Goal: Transaction & Acquisition: Subscribe to service/newsletter

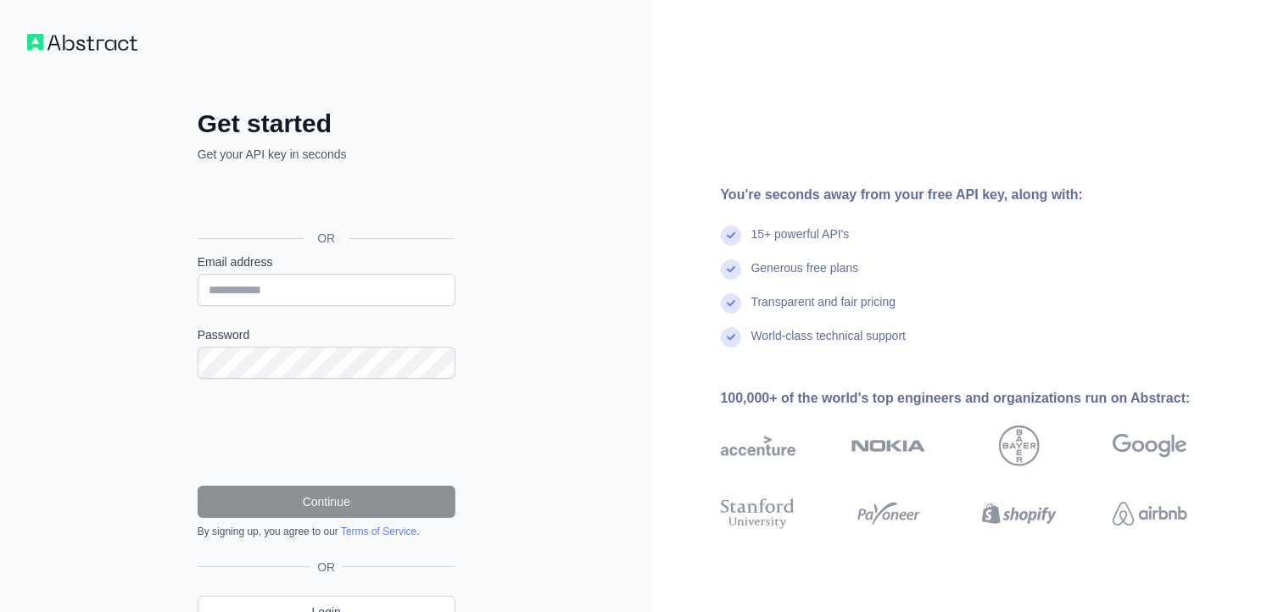
click at [73, 319] on div "Get started Get your API key in seconds OR Email address Password Continue By s…" at bounding box center [326, 348] width 653 height 696
click at [276, 285] on input "Email address" at bounding box center [327, 290] width 258 height 32
type input "**********"
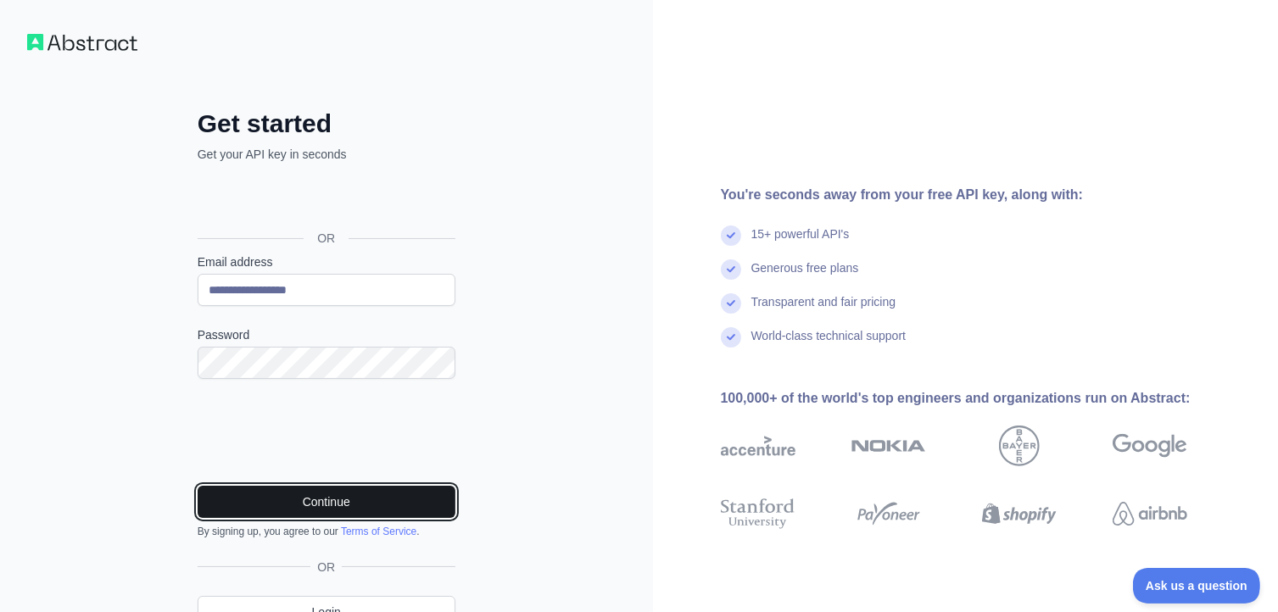
click at [254, 490] on button "Continue" at bounding box center [327, 502] width 258 height 32
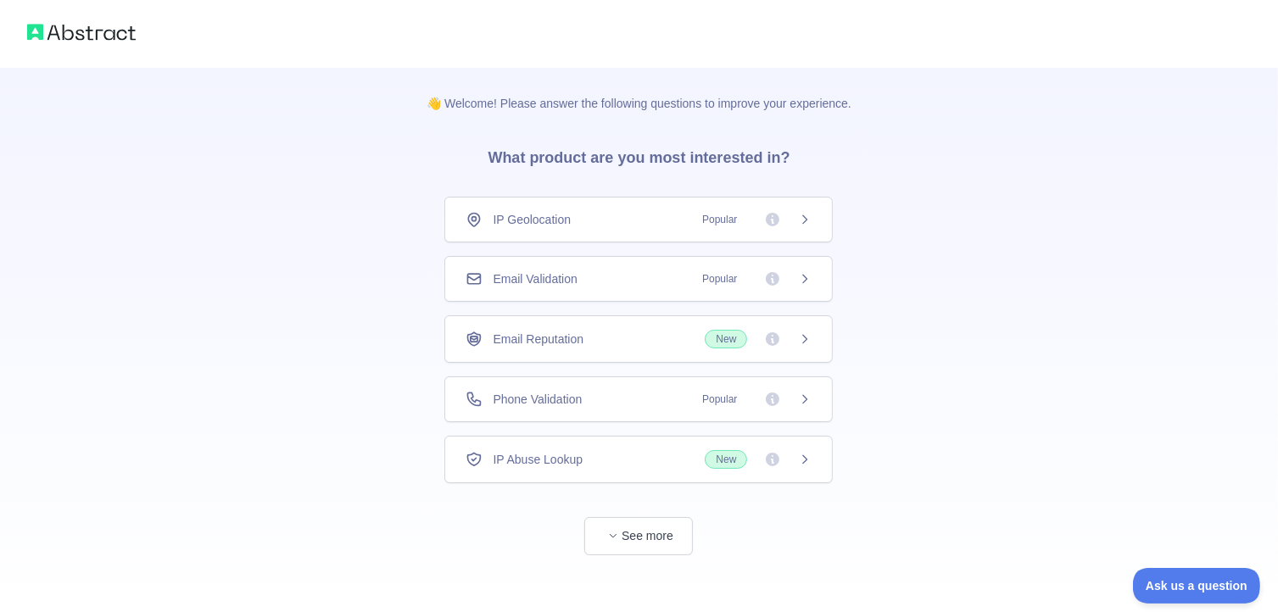
click at [795, 228] on div "IP Geolocation Popular" at bounding box center [638, 220] width 388 height 46
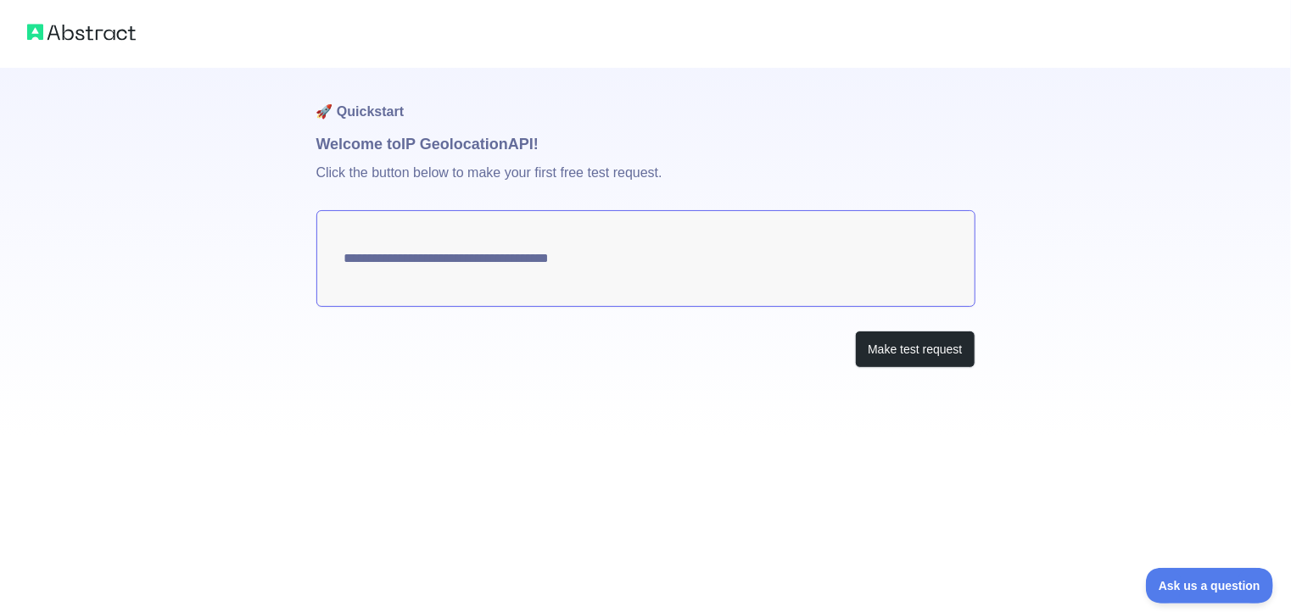
type textarea "**********"
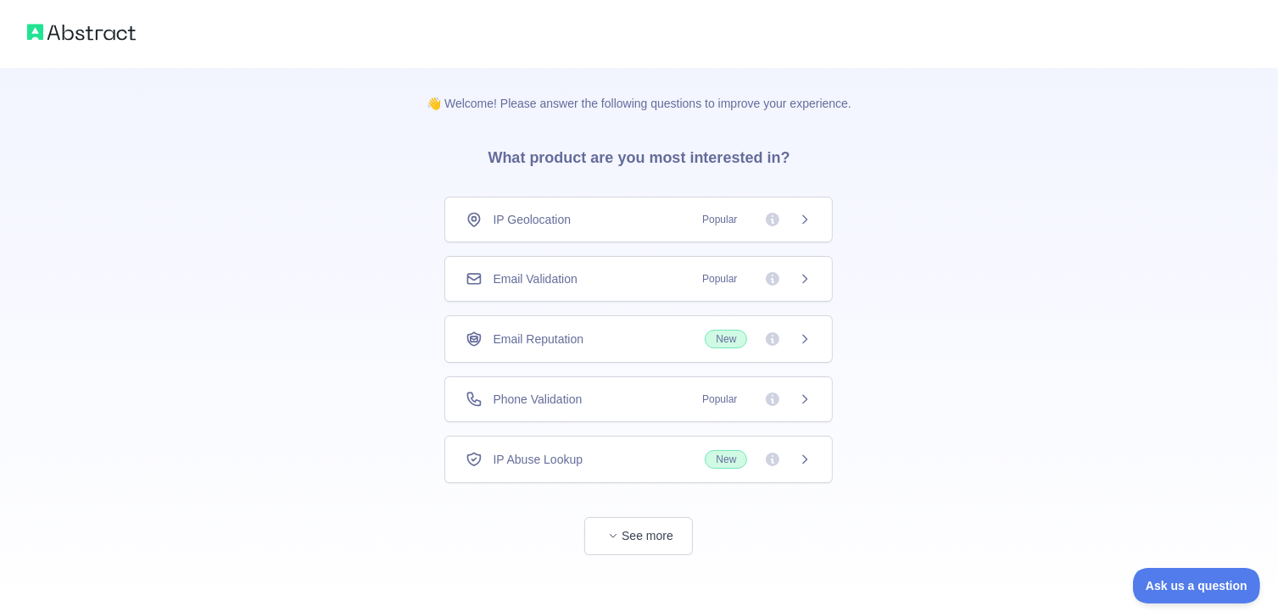
click at [746, 276] on span "Popular" at bounding box center [719, 278] width 55 height 17
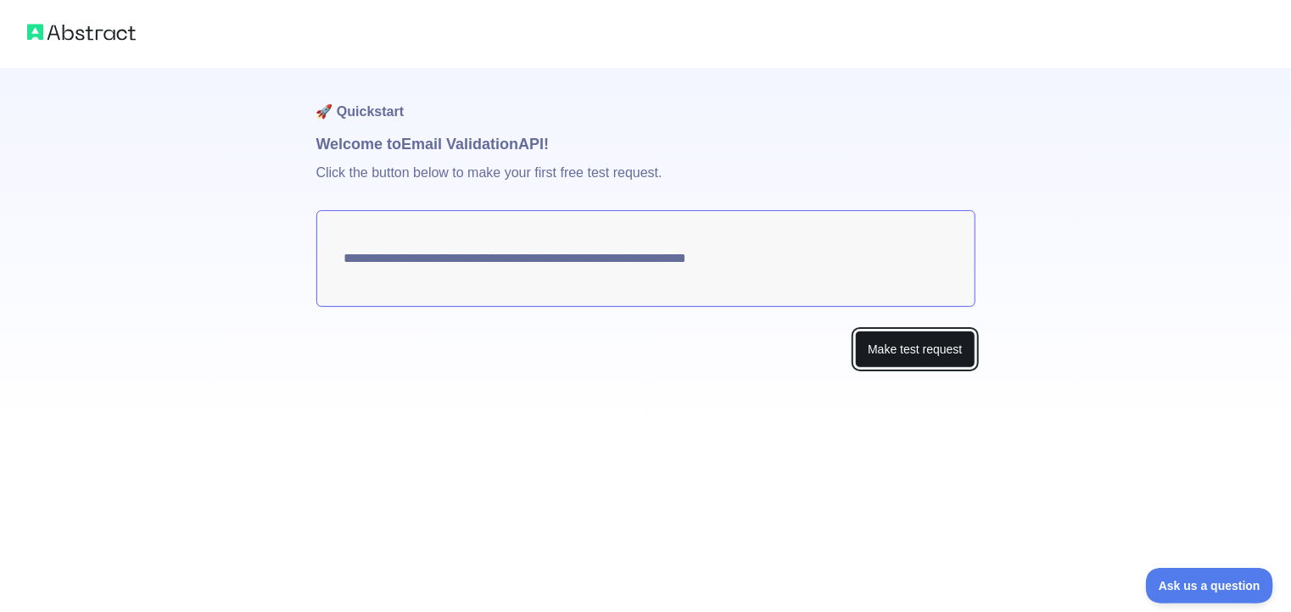
click at [892, 347] on button "Make test request" at bounding box center [915, 350] width 120 height 38
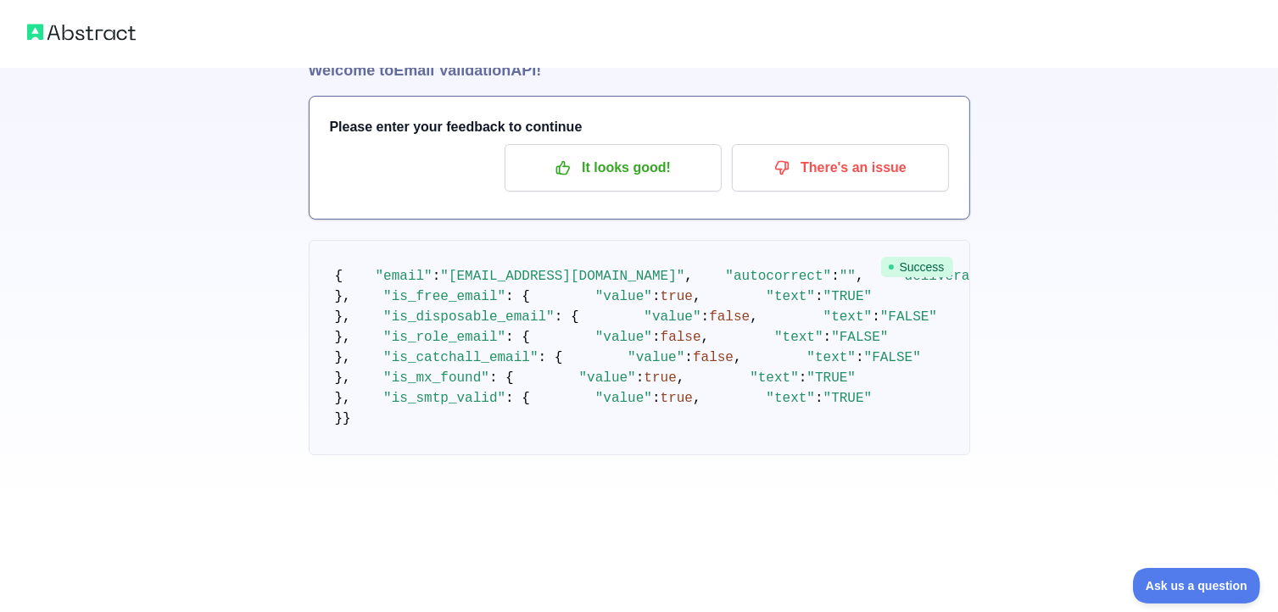
scroll to position [85, 0]
click at [604, 153] on p "It looks good!" at bounding box center [613, 167] width 192 height 29
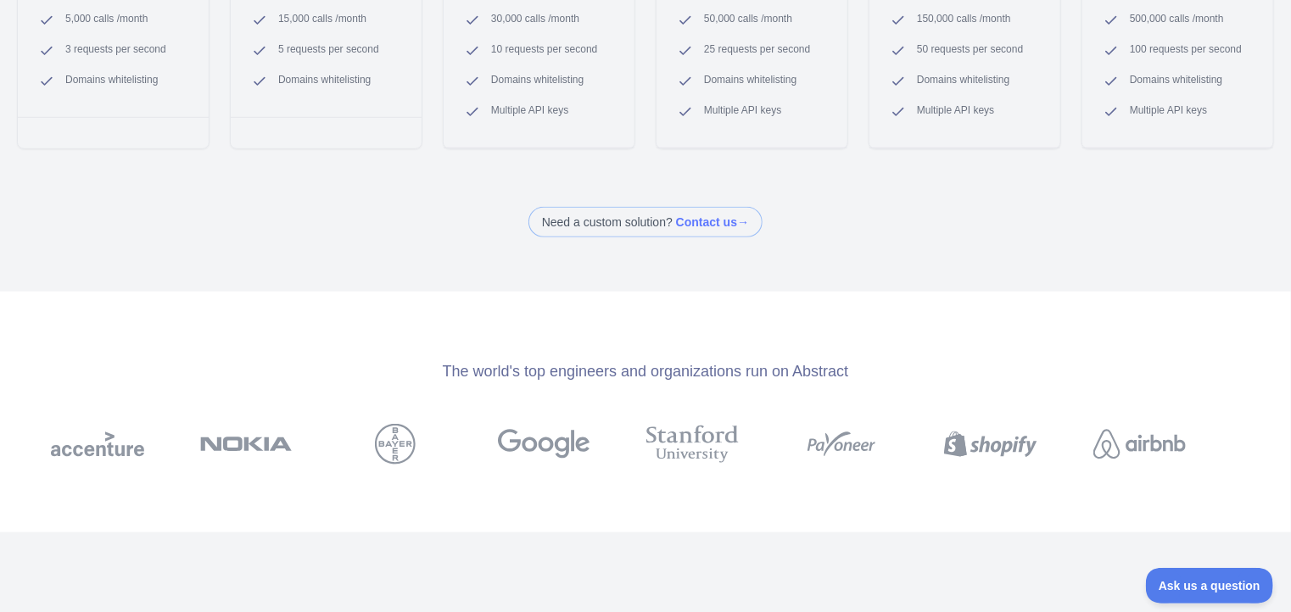
scroll to position [85, 0]
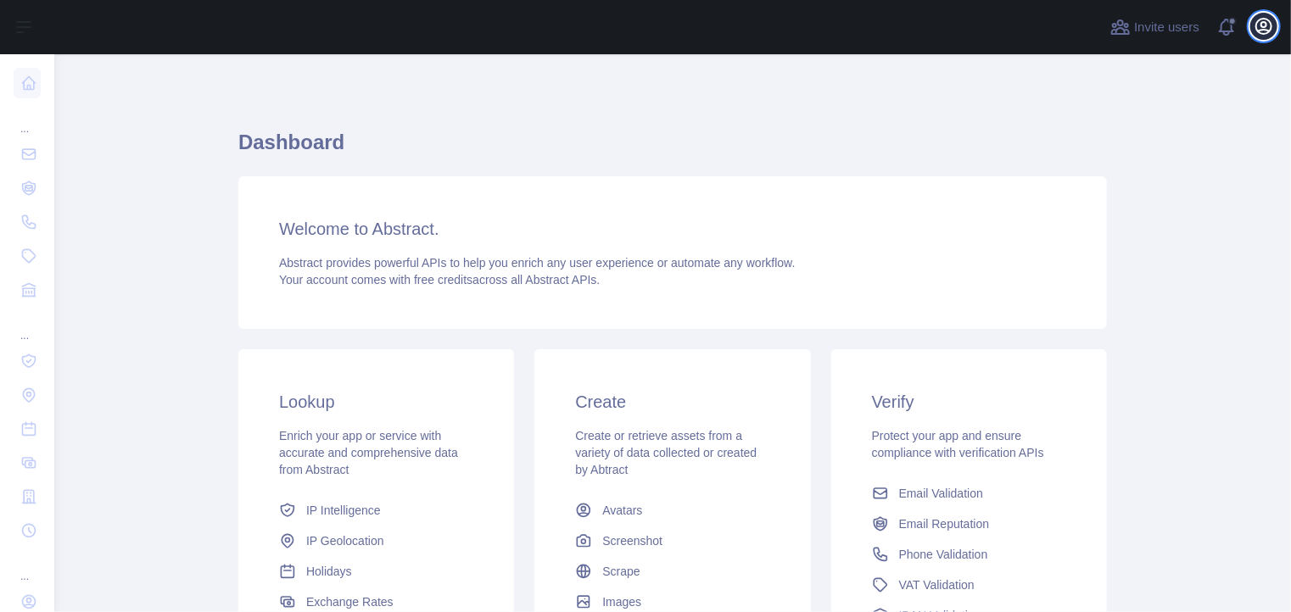
click at [1264, 25] on icon "button" at bounding box center [1263, 26] width 20 height 20
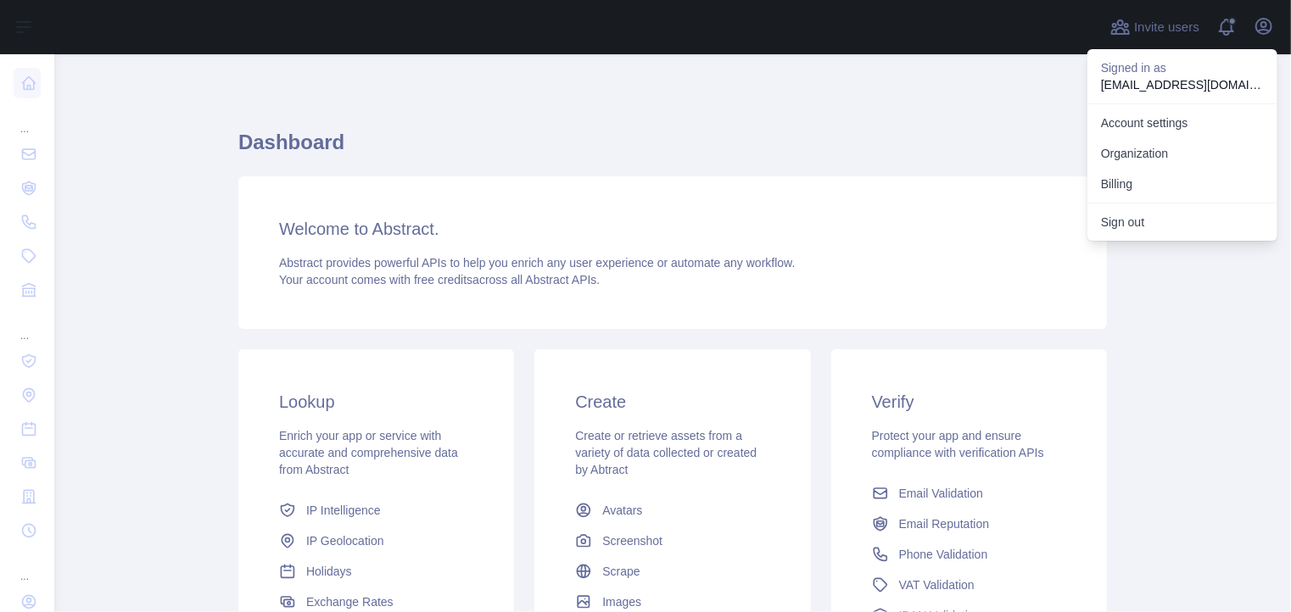
click at [932, 118] on div "Dashboard Welcome to Abstract. Abstract provides powerful APIs to help you enri…" at bounding box center [672, 419] width 868 height 648
